Goal: Task Accomplishment & Management: Use online tool/utility

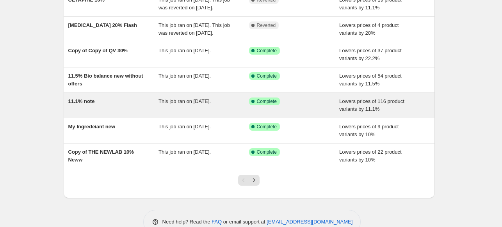
scroll to position [195, 0]
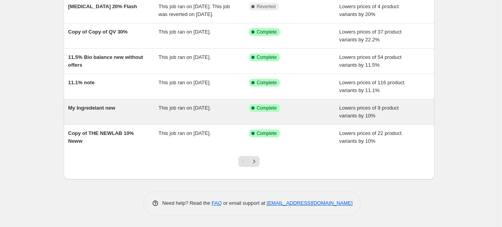
click at [137, 120] on div "My Ingredeiant new" at bounding box center [113, 112] width 91 height 16
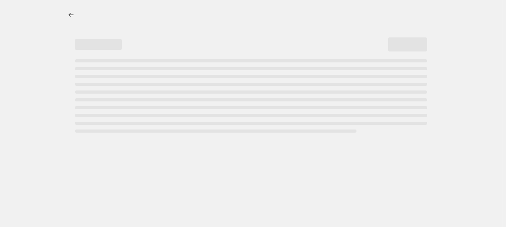
select select "percentage"
select select "collection"
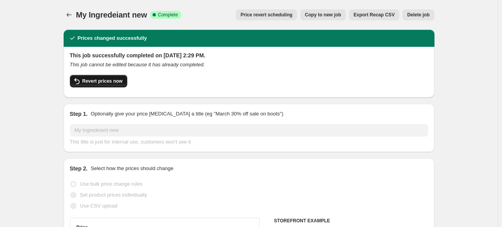
click at [105, 81] on span "Revert prices now" at bounding box center [102, 81] width 40 height 6
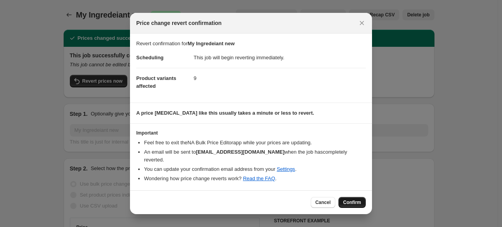
click at [357, 199] on span "Confirm" at bounding box center [352, 202] width 18 height 6
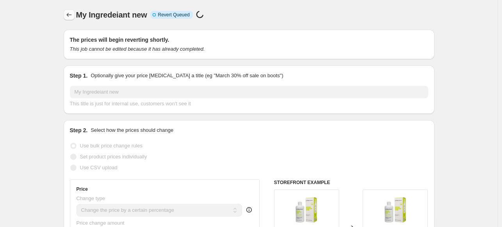
click at [71, 17] on icon "Price change jobs" at bounding box center [69, 15] width 8 height 8
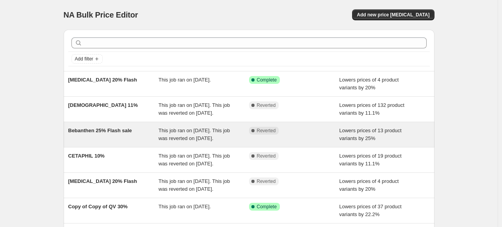
scroll to position [204, 0]
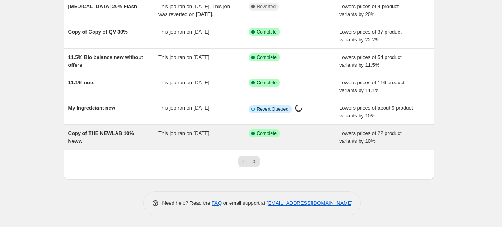
click at [95, 137] on div "Copy of THE NEWLAB 10% Neww" at bounding box center [113, 138] width 91 height 16
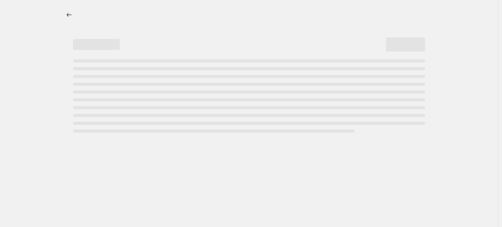
select select "percentage"
select select "collection"
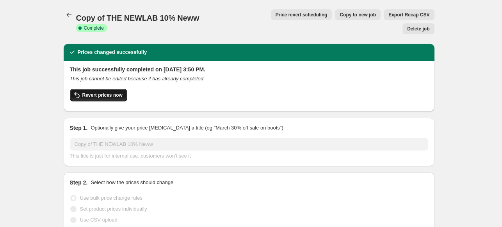
click at [105, 89] on button "Revert prices now" at bounding box center [98, 95] width 57 height 12
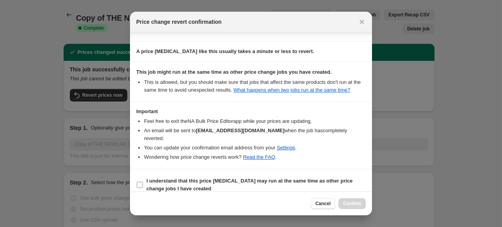
scroll to position [61, 0]
click at [270, 178] on b "I understand that this price [MEDICAL_DATA] may run at the same time as other p…" at bounding box center [249, 185] width 206 height 14
click at [143, 181] on input "I understand that this price [MEDICAL_DATA] may run at the same time as other p…" at bounding box center [140, 184] width 6 height 6
checkbox input "true"
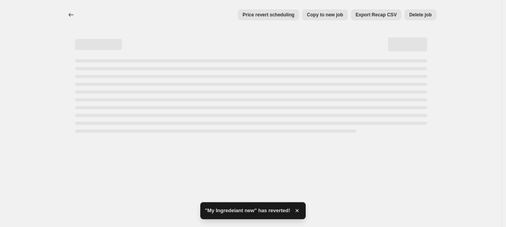
select select "percentage"
select select "collection"
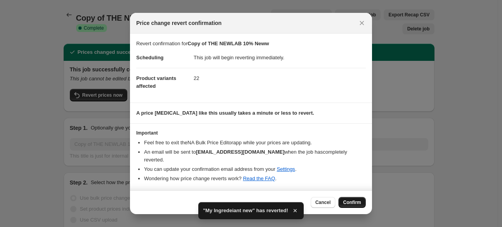
click at [348, 199] on span "Confirm" at bounding box center [352, 202] width 18 height 6
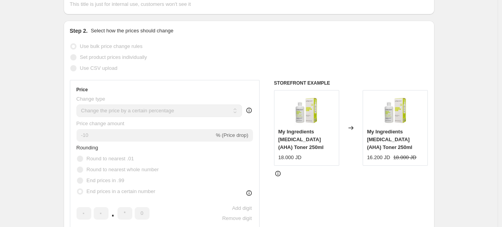
scroll to position [0, 0]
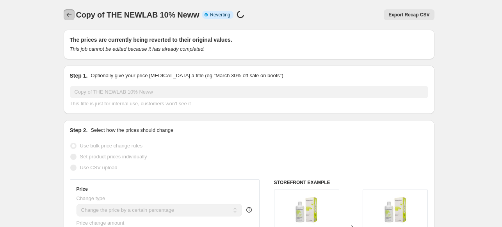
click at [71, 19] on button "Price change jobs" at bounding box center [69, 14] width 11 height 11
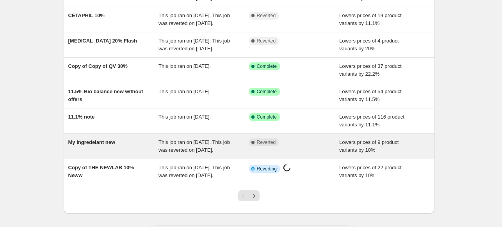
scroll to position [220, 0]
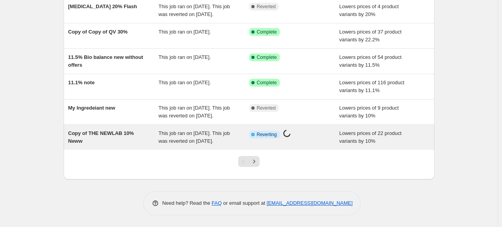
click at [248, 139] on div "This job ran on [DATE]. This job was reverted on [DATE]." at bounding box center [203, 138] width 91 height 16
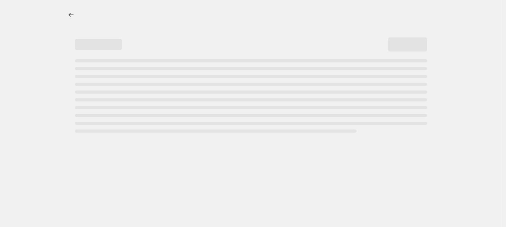
select select "percentage"
select select "collection"
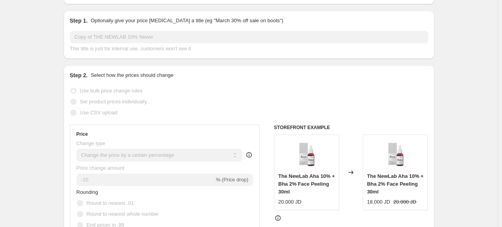
scroll to position [9, 0]
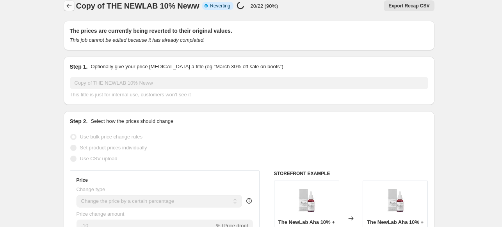
click at [73, 9] on icon "Price change jobs" at bounding box center [69, 6] width 8 height 8
